Goal: Check status

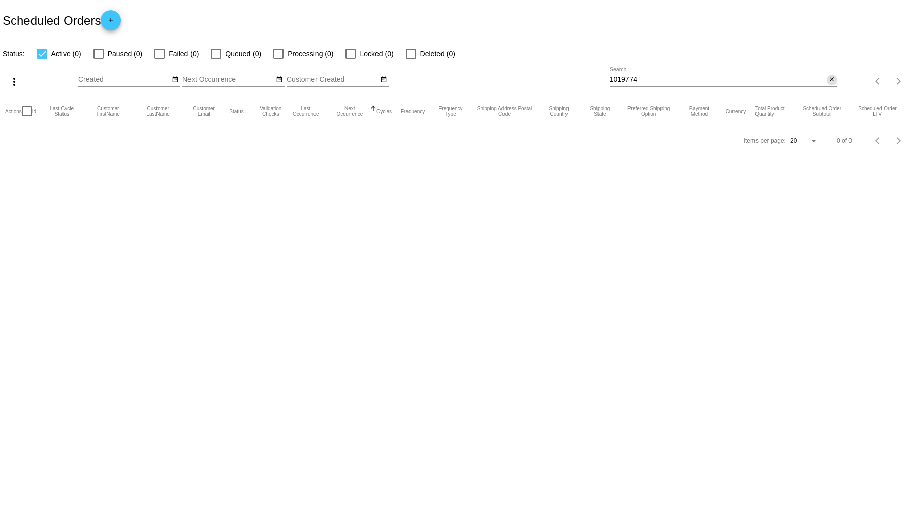
click at [830, 80] on mat-icon "close" at bounding box center [831, 80] width 7 height 8
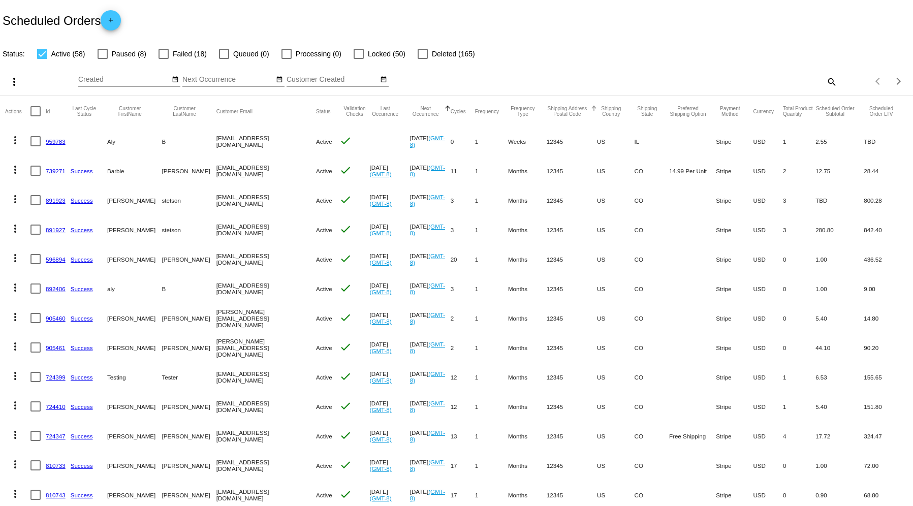
scroll to position [68, 0]
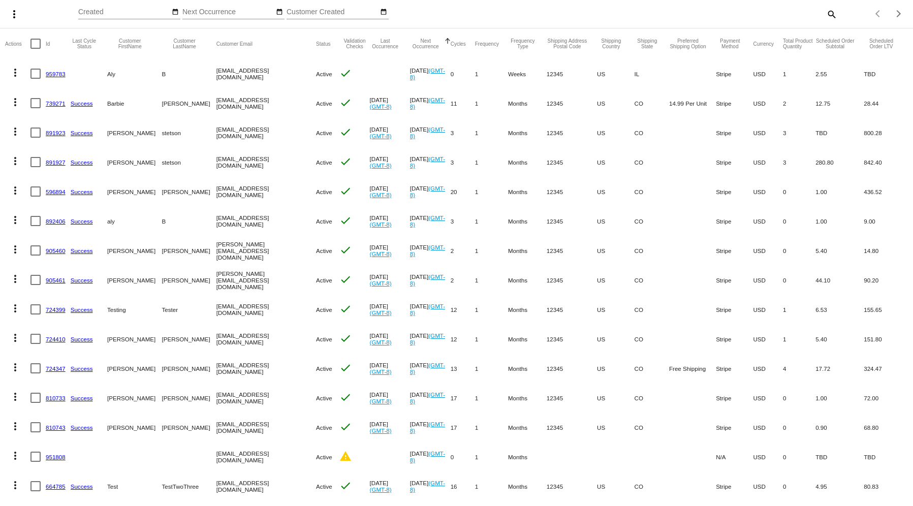
click at [46, 73] on link "959783" at bounding box center [56, 74] width 20 height 7
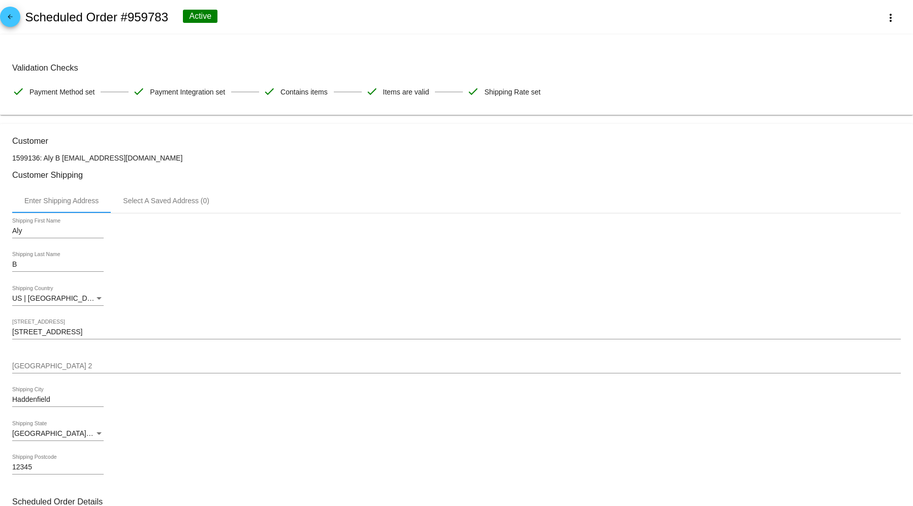
drag, startPoint x: 129, startPoint y: 13, endPoint x: 166, endPoint y: 15, distance: 37.7
click at [166, 15] on h2 "Scheduled Order #959783" at bounding box center [96, 17] width 143 height 14
copy h2 "959783"
click at [7, 20] on mat-icon "arrow_back" at bounding box center [10, 19] width 12 height 12
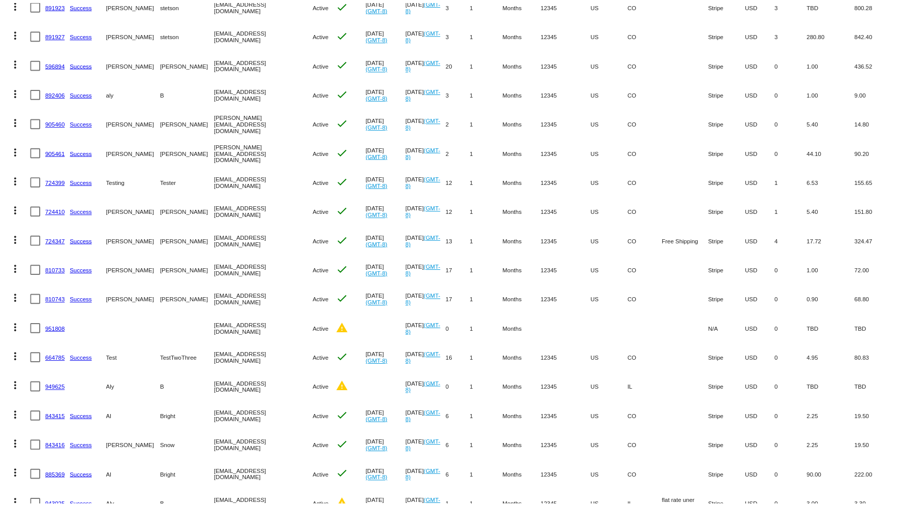
scroll to position [248, 0]
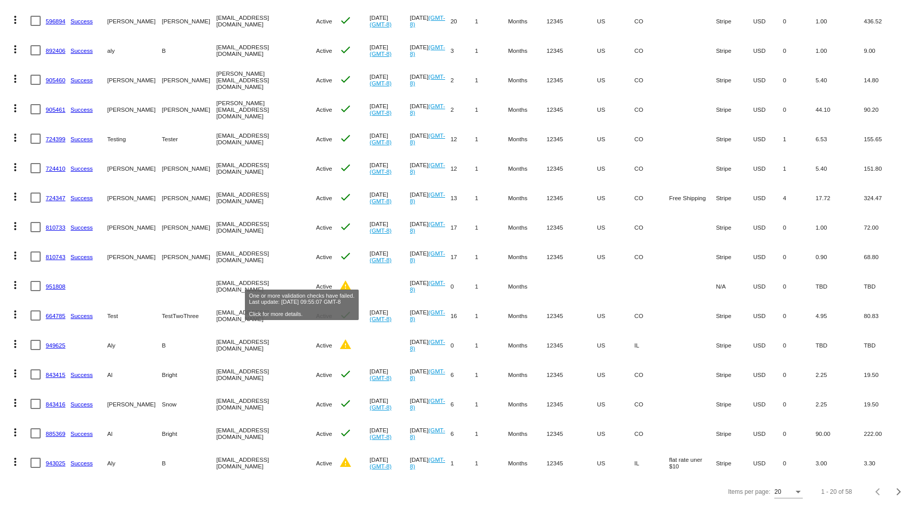
click at [339, 279] on mat-icon "warning" at bounding box center [345, 285] width 12 height 12
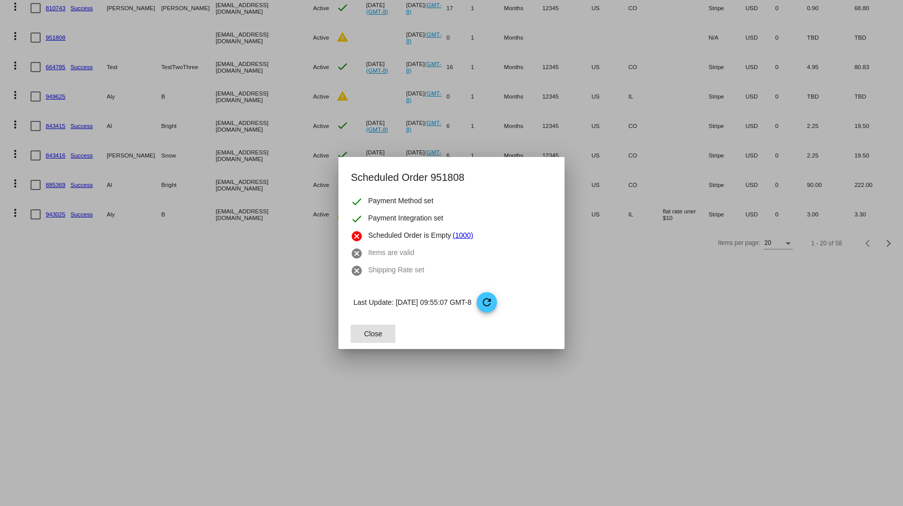
click at [387, 333] on button "Close" at bounding box center [373, 334] width 45 height 18
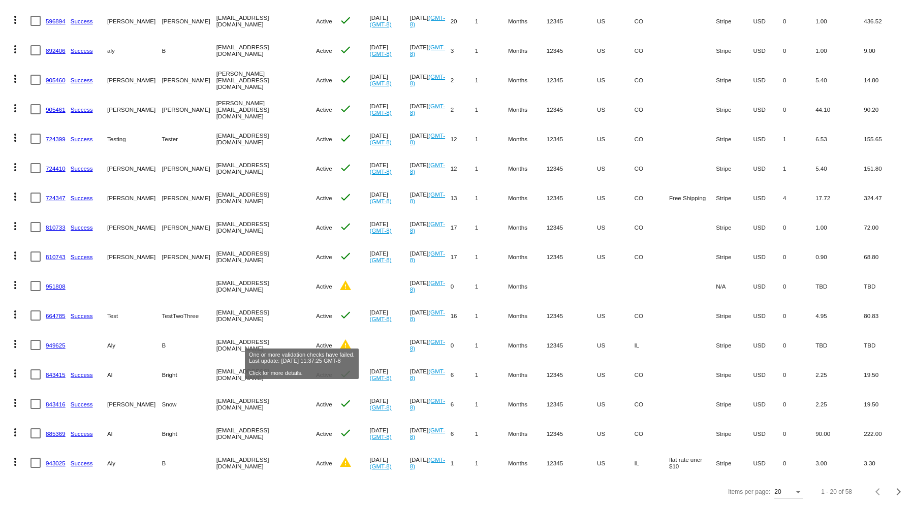
click at [339, 338] on mat-icon "warning" at bounding box center [345, 344] width 12 height 12
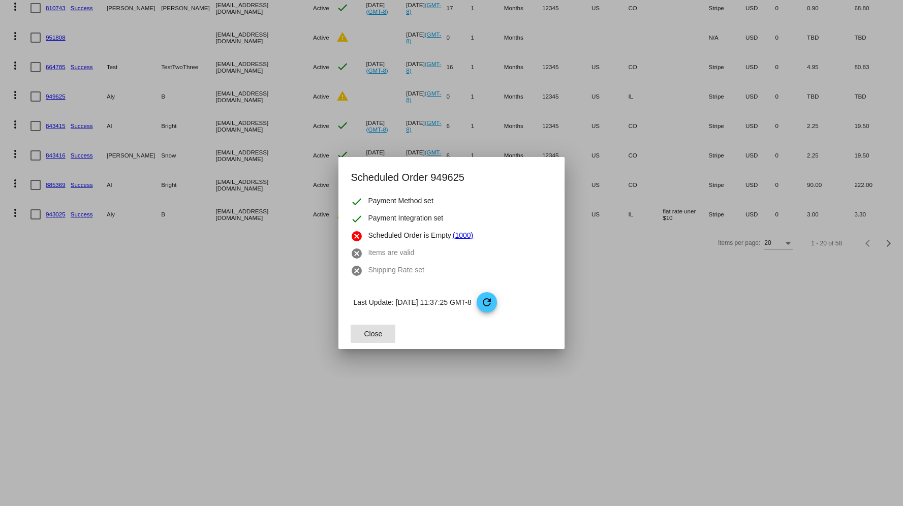
click at [391, 334] on button "Close" at bounding box center [373, 334] width 45 height 18
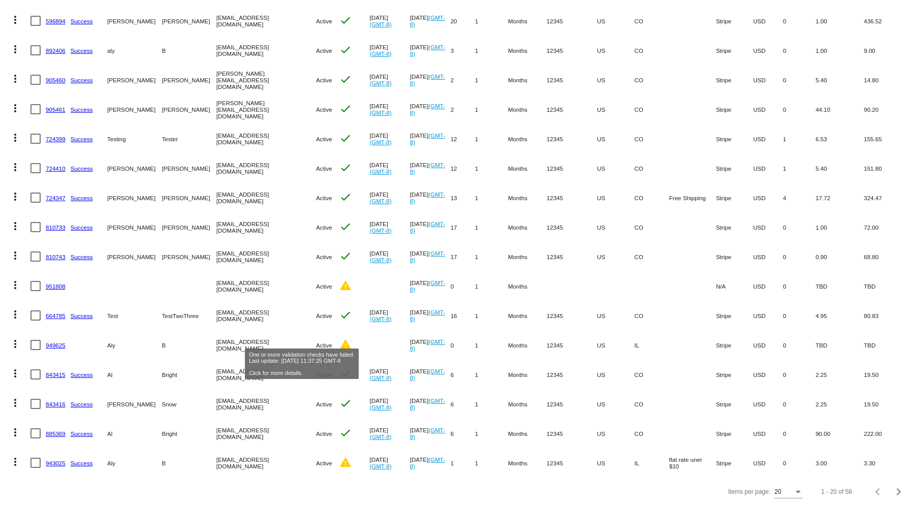
click at [339, 338] on mat-icon "warning" at bounding box center [345, 344] width 12 height 12
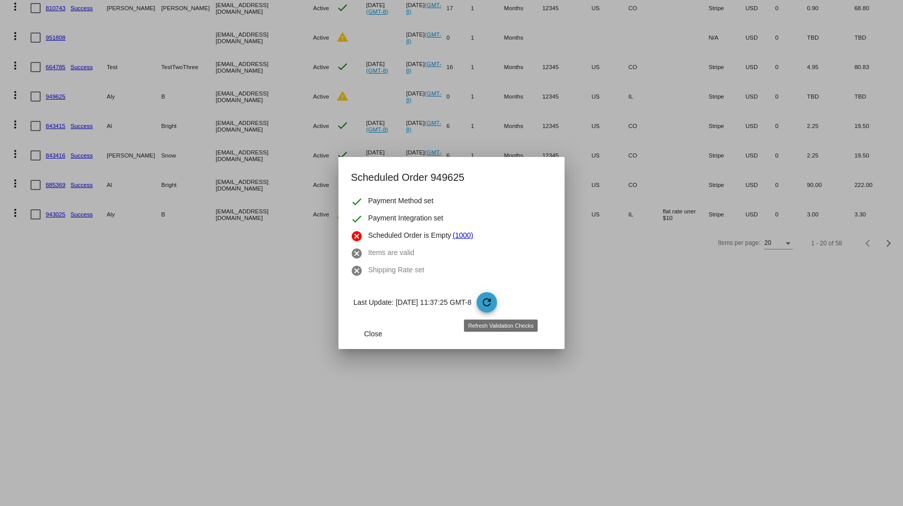
click at [498, 296] on span "refresh" at bounding box center [487, 302] width 21 height 21
